Goal: Information Seeking & Learning: Learn about a topic

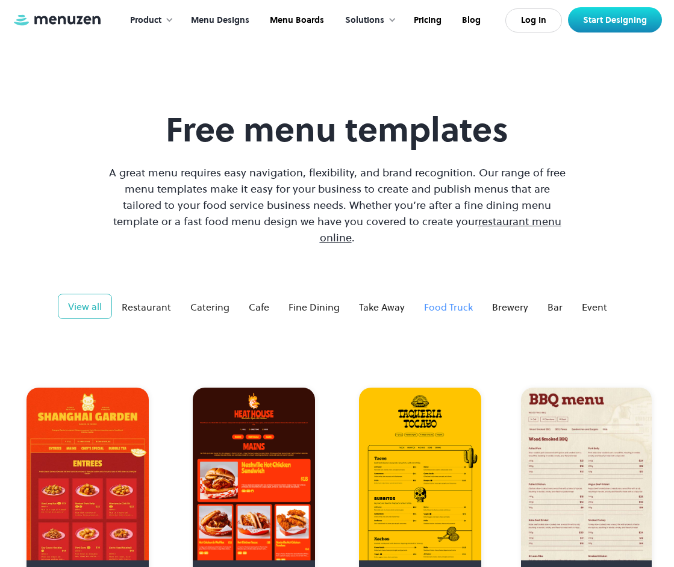
click at [460, 300] on div "Food Truck" at bounding box center [448, 307] width 49 height 14
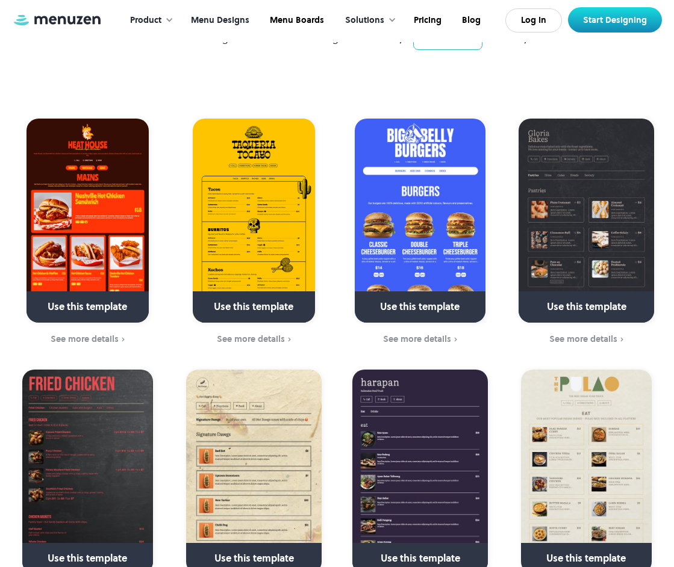
scroll to position [271, 0]
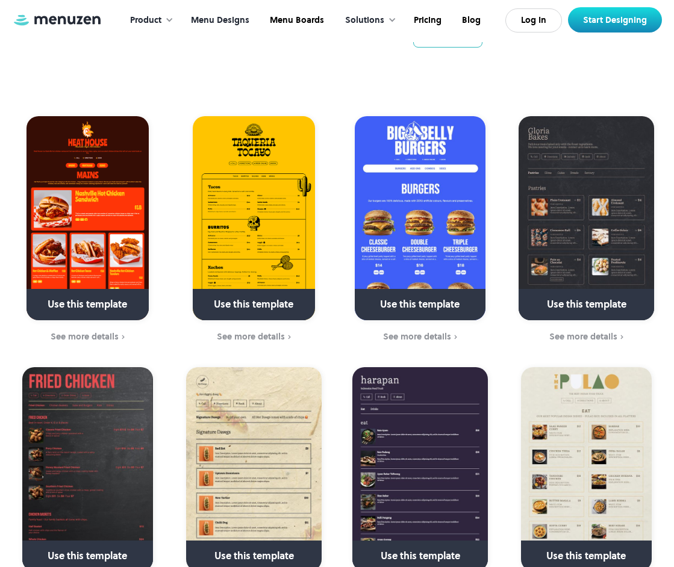
click at [566, 294] on link at bounding box center [585, 309] width 151 height 31
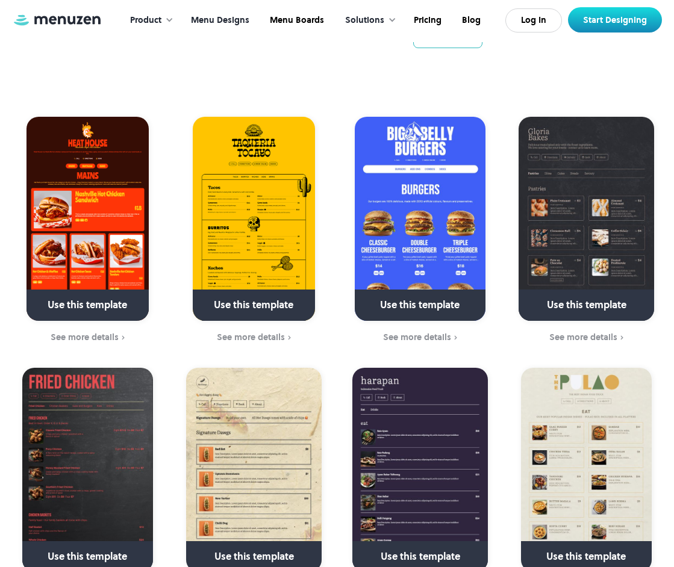
click at [231, 17] on link "Menu Designs" at bounding box center [218, 20] width 79 height 37
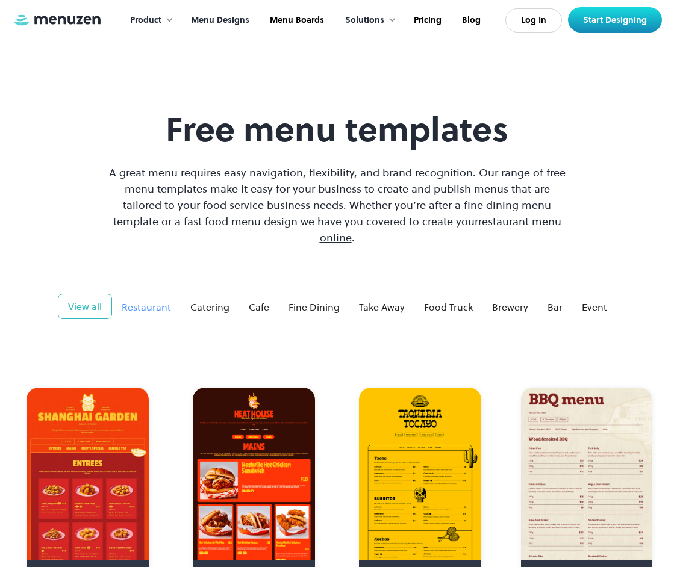
click at [162, 300] on div "Restaurant" at bounding box center [146, 307] width 49 height 14
click at [256, 300] on div "Cafe" at bounding box center [259, 307] width 20 height 14
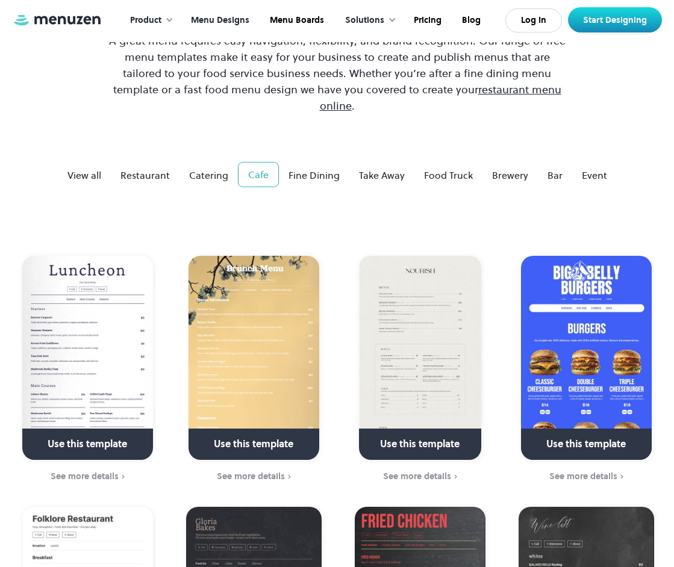
scroll to position [88, 0]
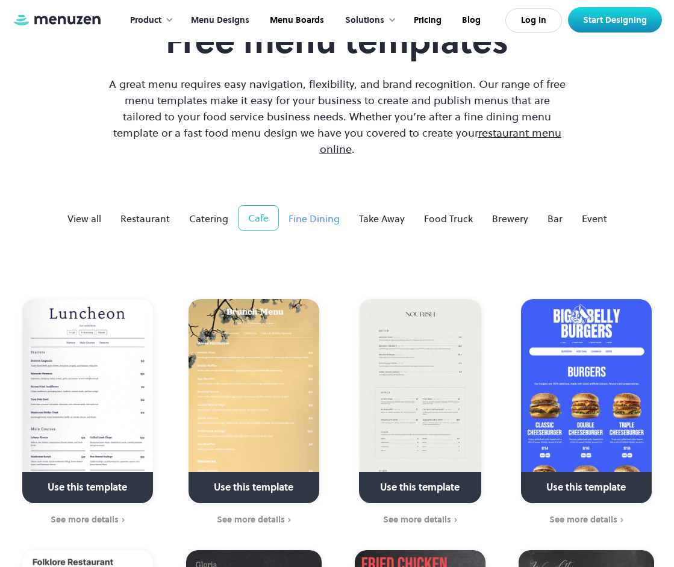
click at [315, 211] on div "Fine Dining" at bounding box center [313, 218] width 51 height 14
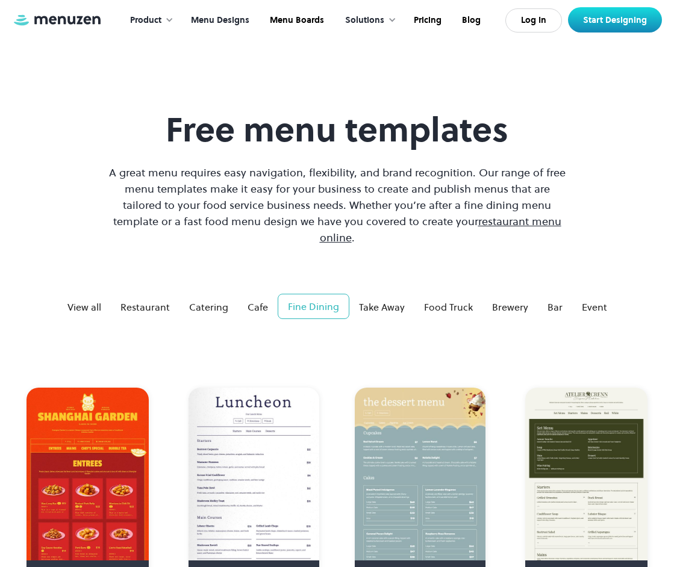
scroll to position [0, 0]
click at [582, 300] on div "Event" at bounding box center [594, 307] width 25 height 14
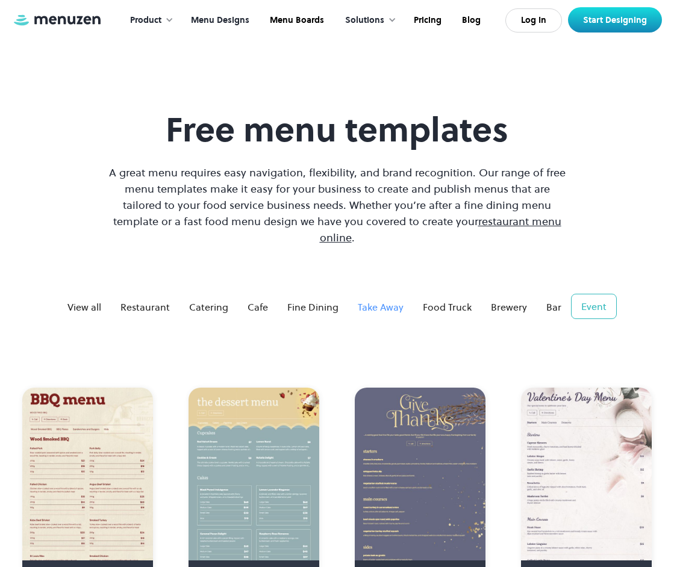
click at [374, 300] on div "Take Away" at bounding box center [381, 307] width 46 height 14
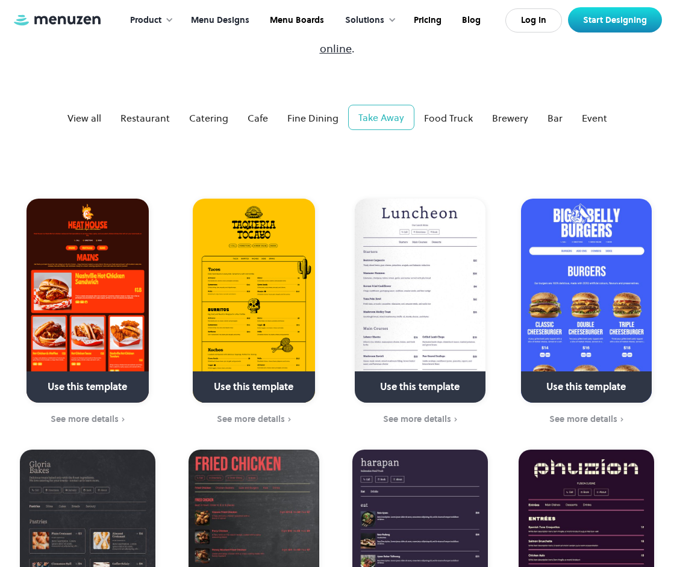
scroll to position [217, 0]
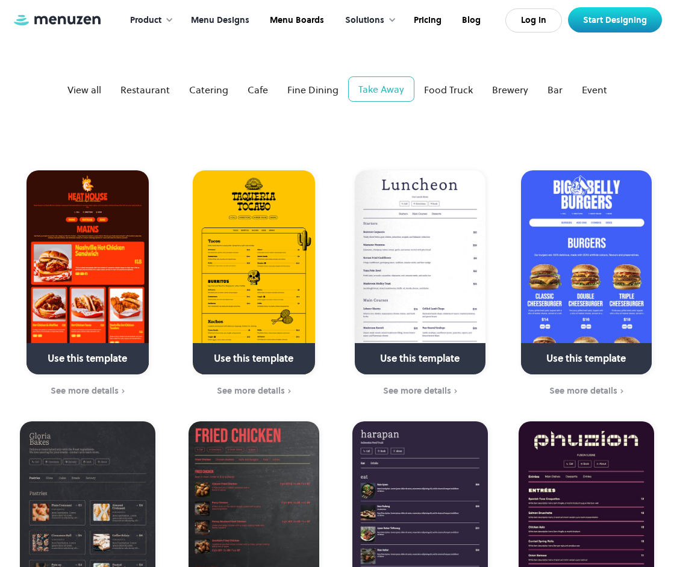
click at [132, 273] on img at bounding box center [87, 272] width 122 height 204
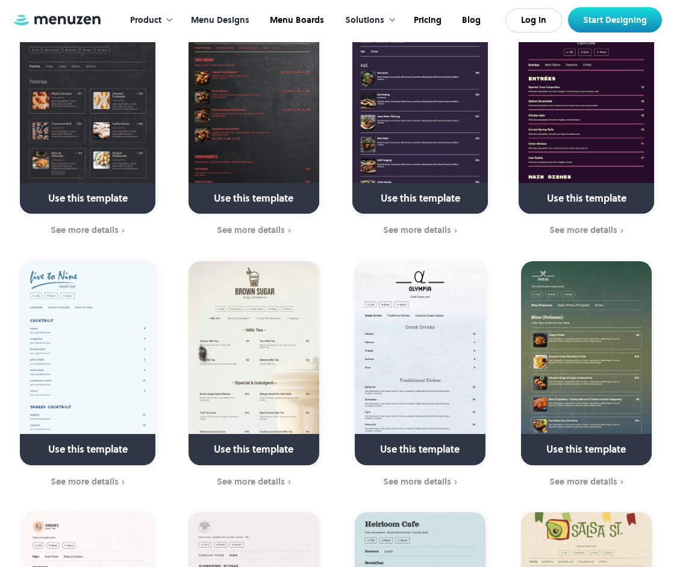
scroll to position [643, 0]
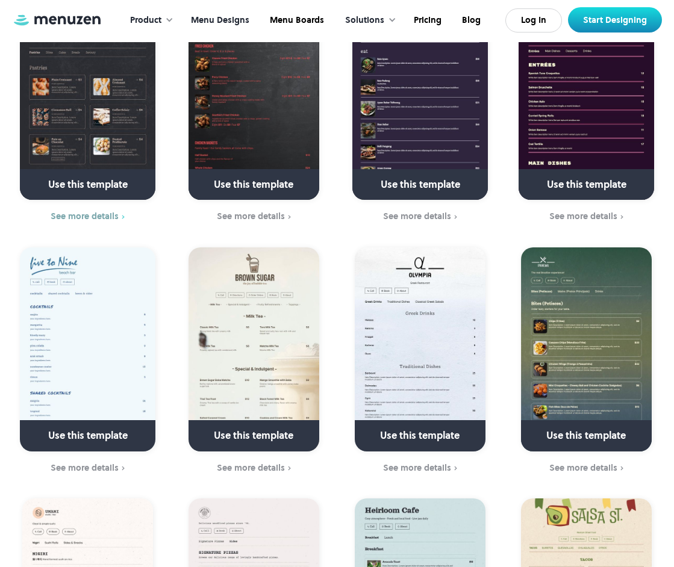
click at [81, 211] on div "See more details" at bounding box center [85, 216] width 68 height 10
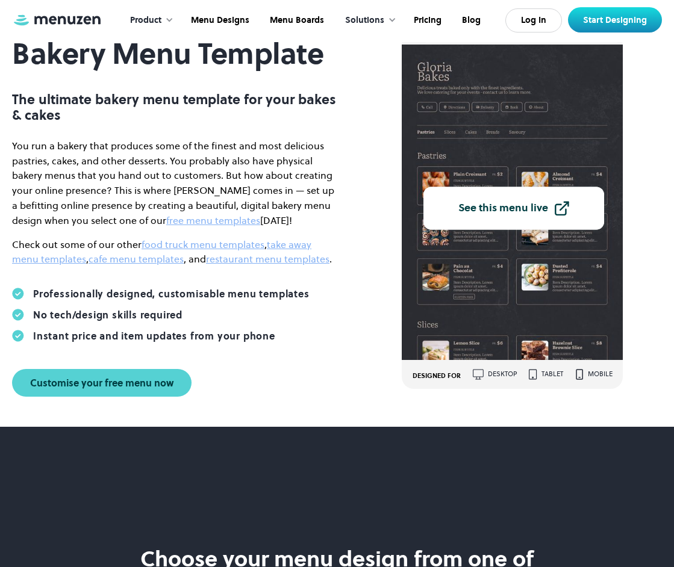
scroll to position [72, 0]
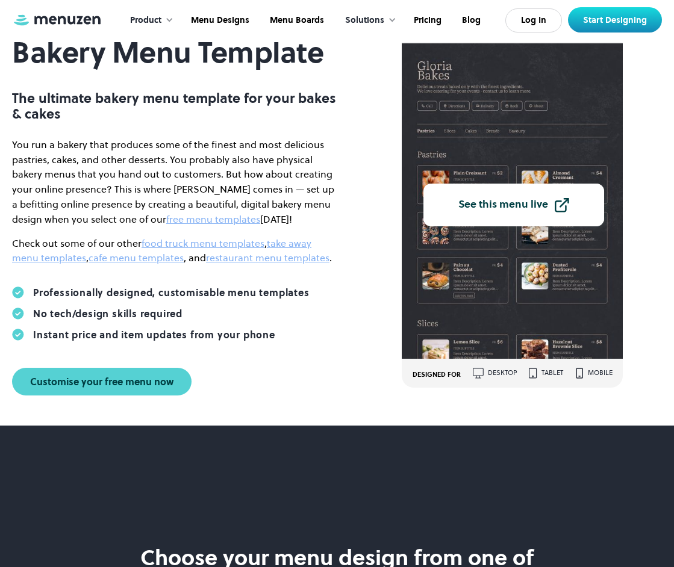
click at [500, 207] on div "See this menu live" at bounding box center [503, 204] width 90 height 11
